Goal: Information Seeking & Learning: Learn about a topic

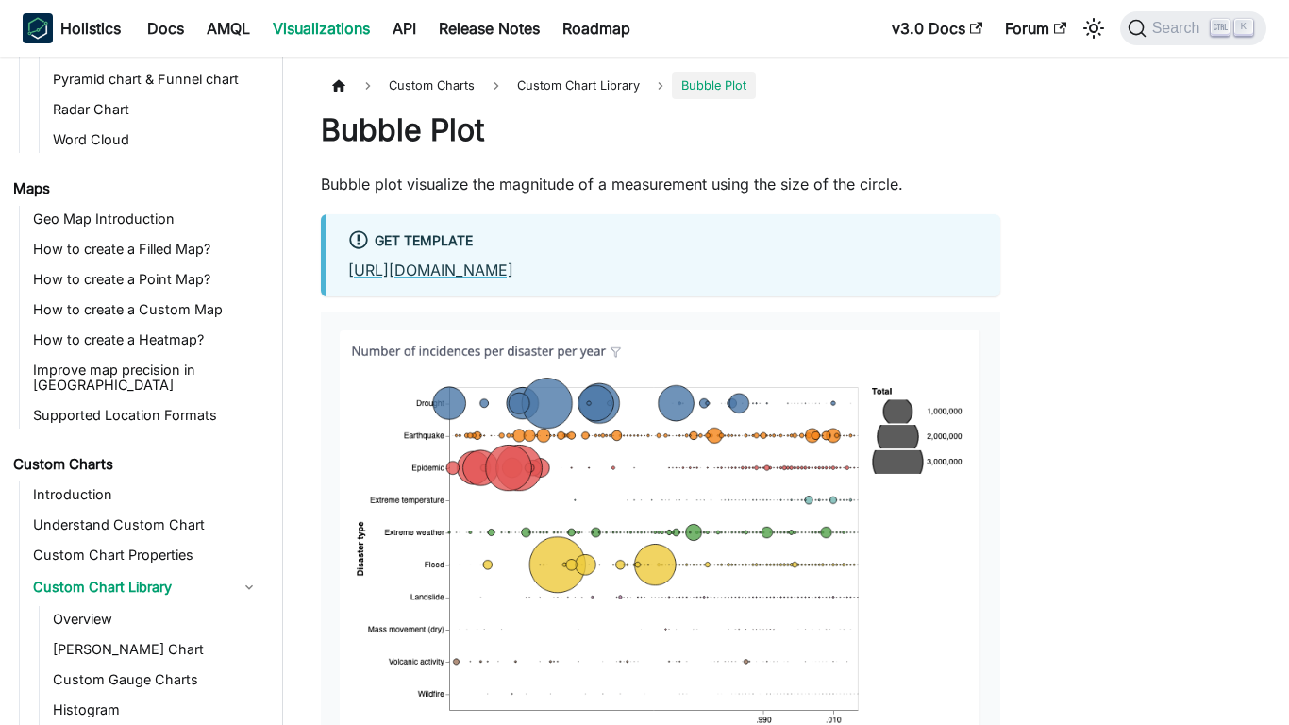
scroll to position [927, 0]
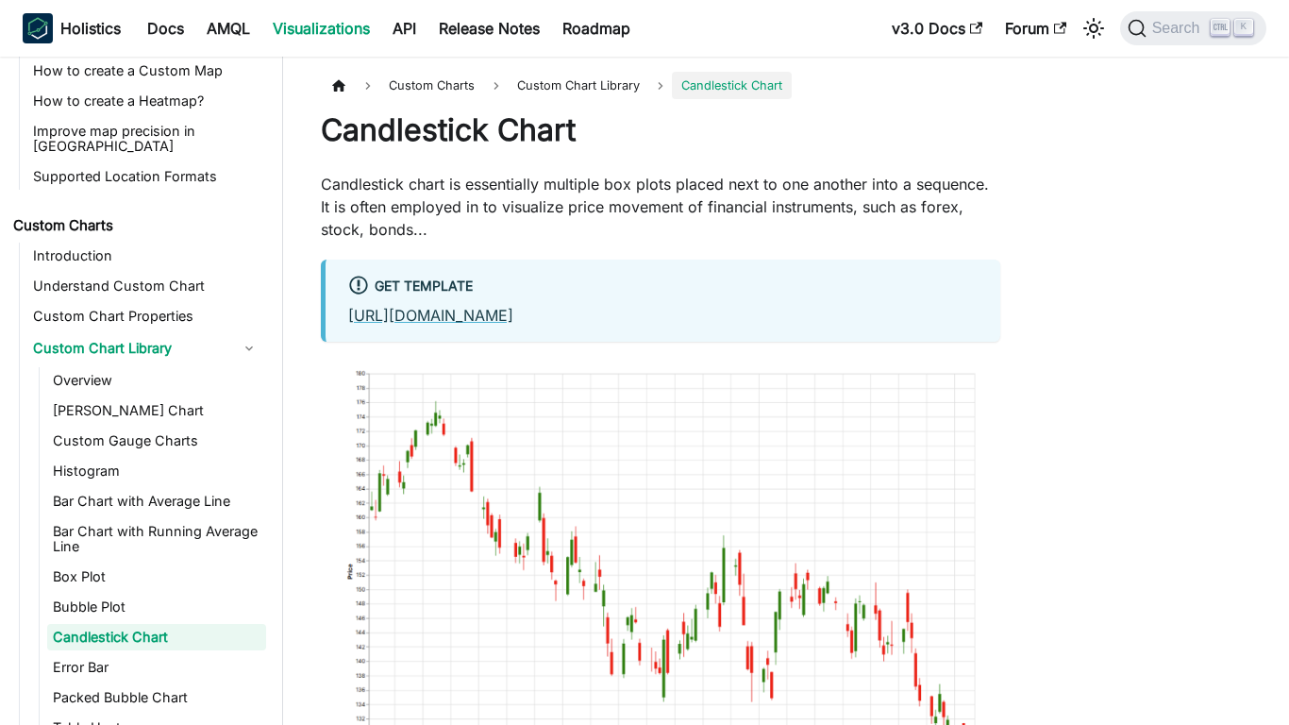
scroll to position [957, 0]
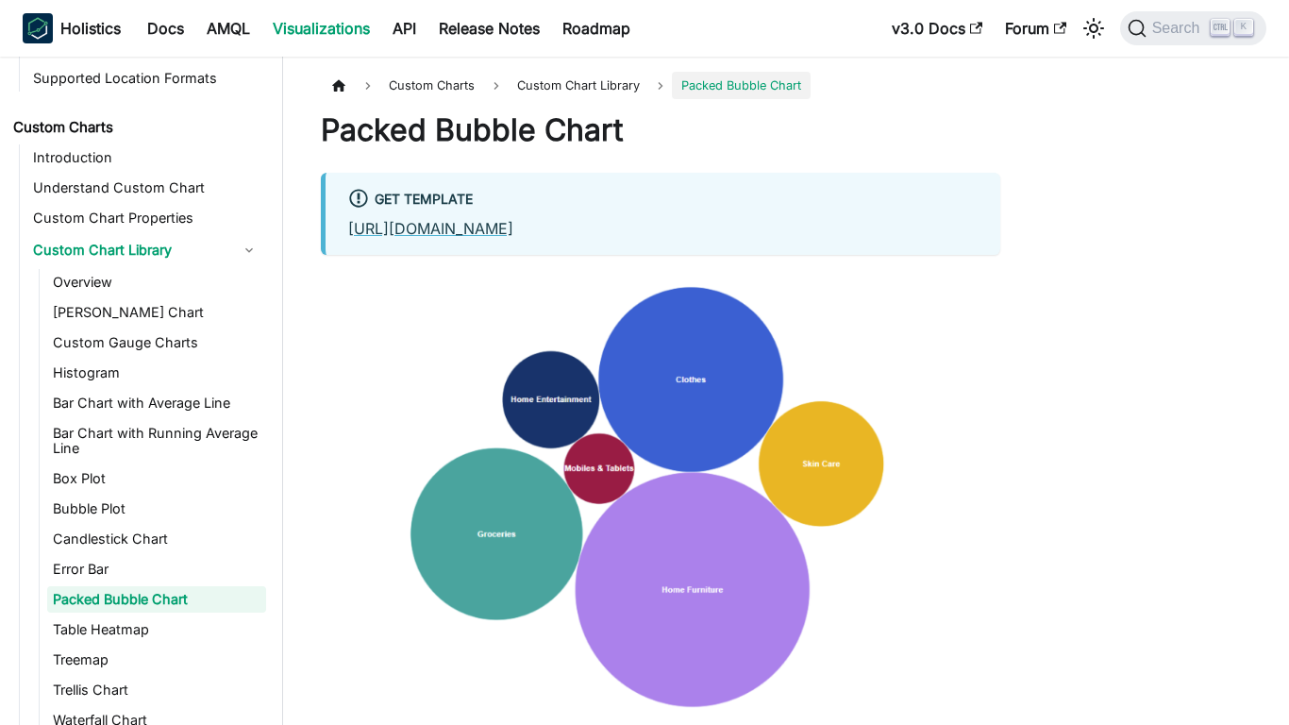
scroll to position [1018, 0]
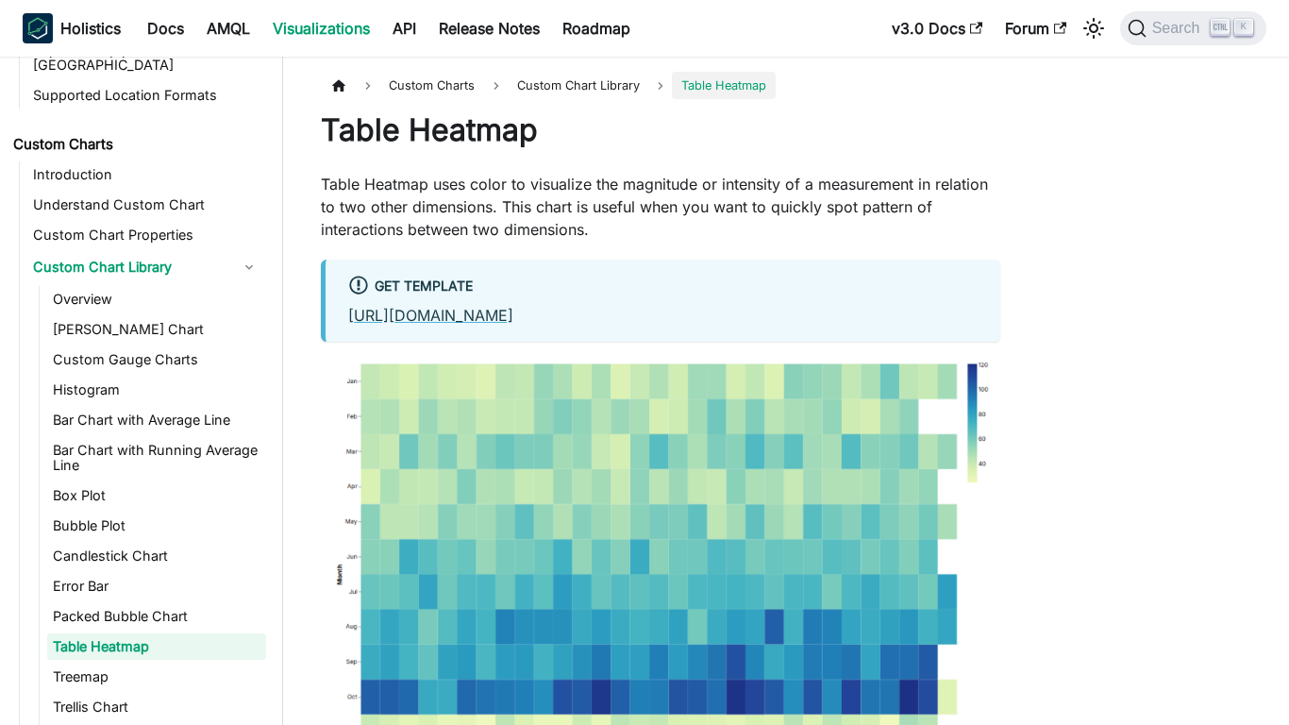
scroll to position [1048, 0]
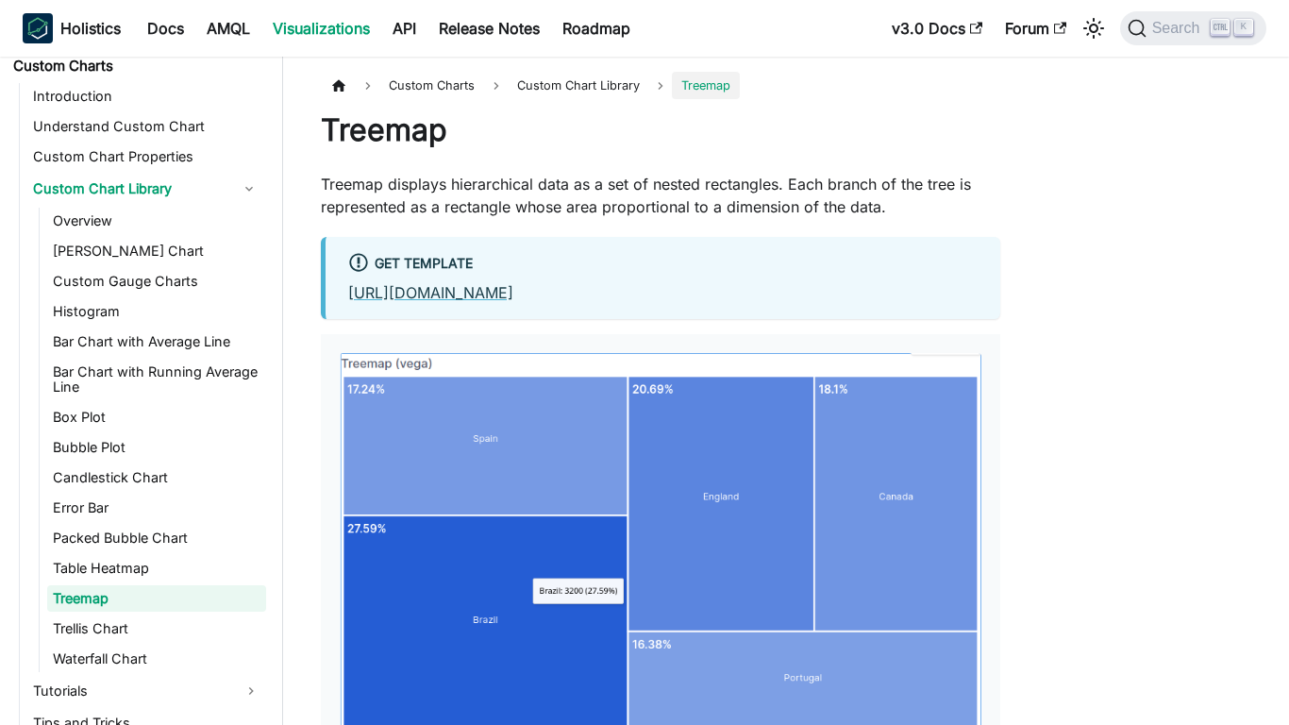
scroll to position [1078, 0]
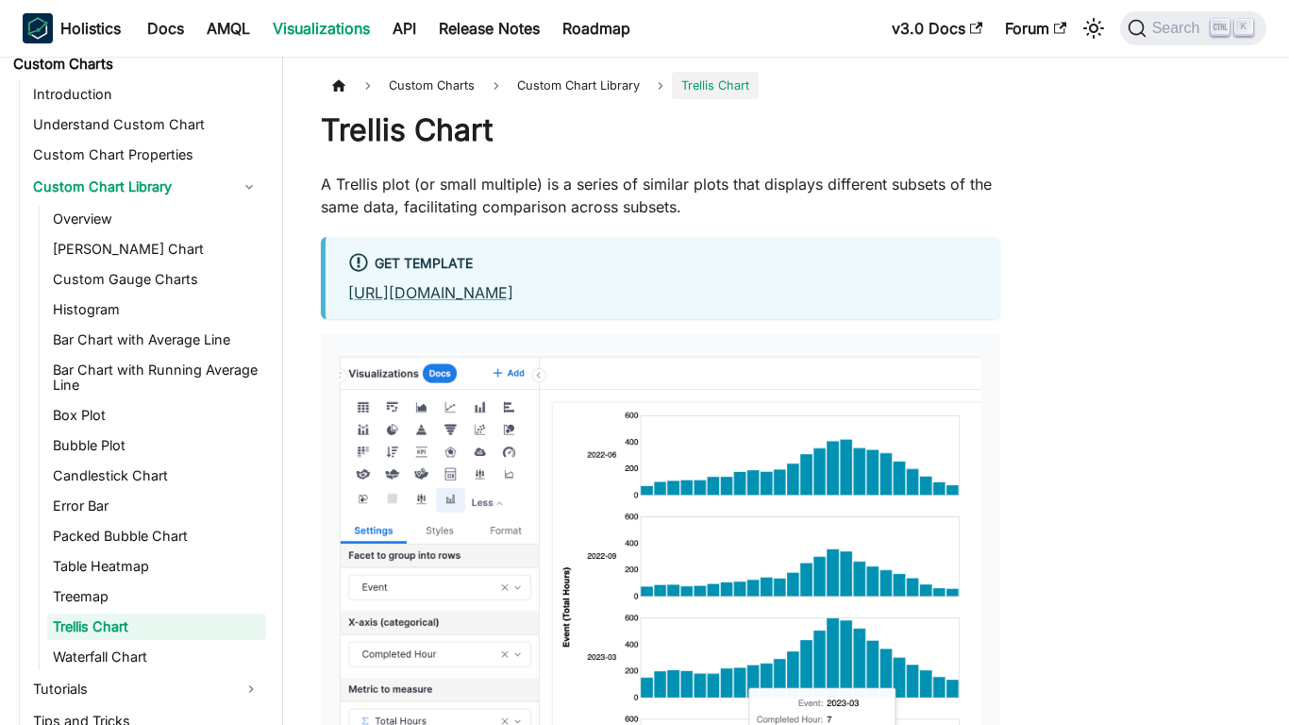
scroll to position [1108, 0]
